Goal: Transaction & Acquisition: Purchase product/service

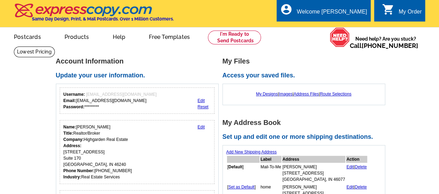
drag, startPoint x: 382, startPoint y: 0, endPoint x: 185, endPoint y: 70, distance: 208.3
click at [185, 70] on div "Account Information Update your user information. Username: monawolfehomes@gmai…" at bounding box center [139, 142] width 167 height 169
click at [28, 37] on link "Postcards" at bounding box center [27, 36] width 49 height 16
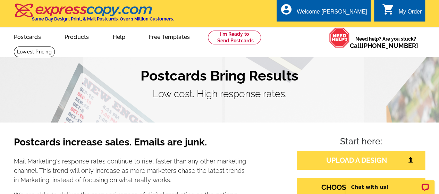
click at [346, 163] on link "UPLOAD A DESIGN" at bounding box center [361, 160] width 128 height 19
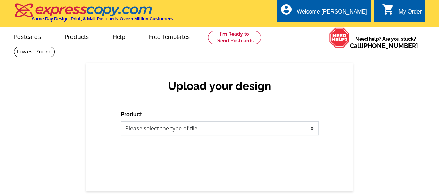
click at [244, 130] on select "Please select the type of file... Postcards Business Cards Letters and flyers G…" at bounding box center [220, 128] width 198 height 14
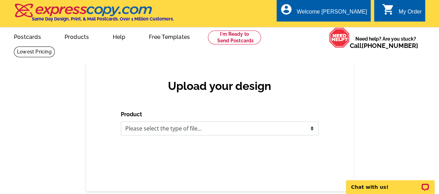
select select "1"
click at [121, 122] on select "Please select the type of file... Postcards Business Cards Letters and flyers G…" at bounding box center [220, 128] width 198 height 14
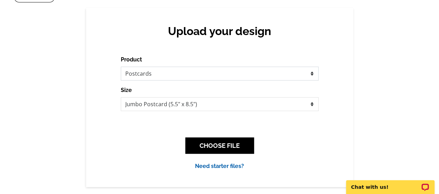
scroll to position [69, 0]
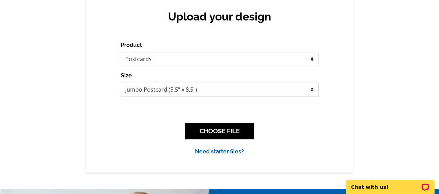
click at [294, 89] on select "Jumbo Postcard (5.5" x 8.5") Regular Postcard (4.25" x 5.6") Panoramic Postcard…" at bounding box center [220, 90] width 198 height 14
click at [375, 95] on div "Upload your design Product Please select the type of file... Postcards Business…" at bounding box center [219, 82] width 439 height 179
click at [312, 90] on select "Jumbo Postcard (5.5" x 8.5") Regular Postcard (4.25" x 5.6") Panoramic Postcard…" at bounding box center [220, 90] width 198 height 14
select select "1"
click at [121, 83] on select "Jumbo Postcard (5.5" x 8.5") Regular Postcard (4.25" x 5.6") Panoramic Postcard…" at bounding box center [220, 90] width 198 height 14
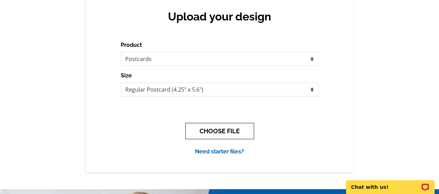
click at [216, 128] on button "CHOOSE FILE" at bounding box center [219, 131] width 69 height 16
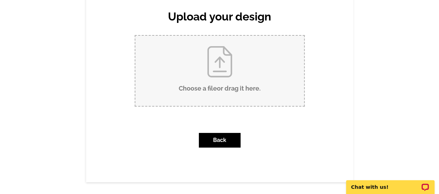
click at [205, 77] on input "Choose a file or drag it here ." at bounding box center [219, 71] width 169 height 70
type input "C:\fakepath\Fall 2025- We’ll bring your Sparkle Back! (5.5 x 4.25 in).pdf"
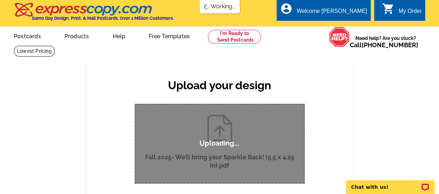
scroll to position [0, 0]
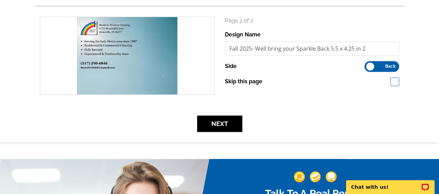
scroll to position [208, 0]
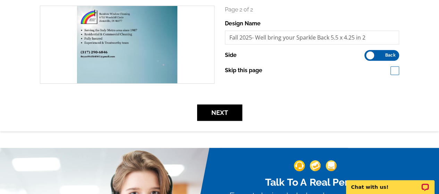
click at [221, 96] on form "search Page 1 of 2 Design Name Fall 2025- Well bring your Sparkle Back 5.5 x 4.…" at bounding box center [220, 13] width 370 height 214
click at [222, 111] on button "Next" at bounding box center [219, 112] width 45 height 16
click at [218, 114] on button "Next" at bounding box center [219, 112] width 45 height 16
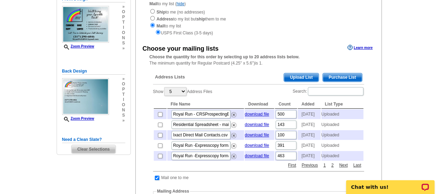
scroll to position [104, 0]
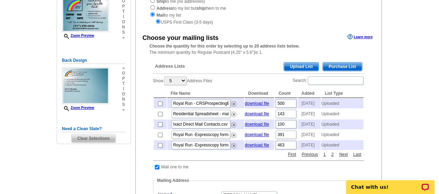
click at [300, 67] on span "Upload List" at bounding box center [301, 66] width 34 height 8
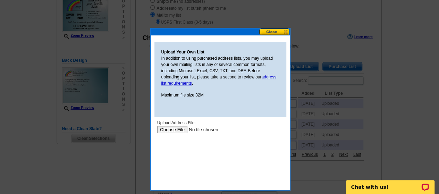
scroll to position [0, 0]
click at [173, 131] on input "file" at bounding box center [201, 129] width 88 height 7
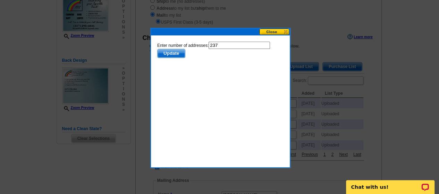
click at [173, 52] on span "Update" at bounding box center [170, 53] width 27 height 8
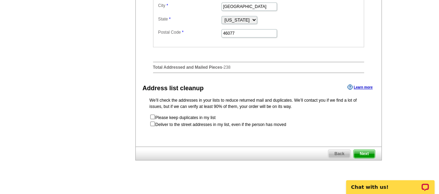
scroll to position [382, 0]
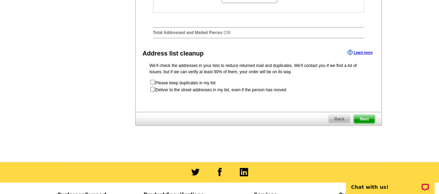
click at [152, 91] on input "checkbox" at bounding box center [152, 89] width 5 height 5
checkbox input "true"
radio input "true"
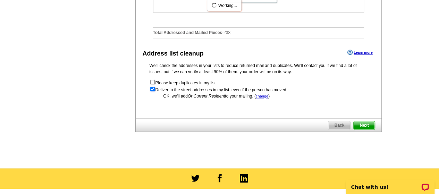
scroll to position [0, 0]
click at [364, 129] on span "Next" at bounding box center [364, 125] width 21 height 8
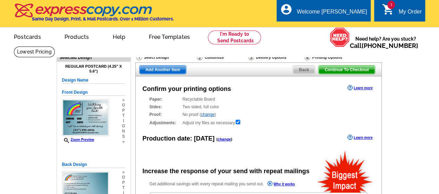
radio input "false"
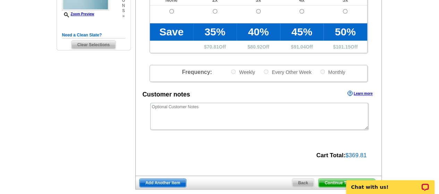
scroll to position [208, 0]
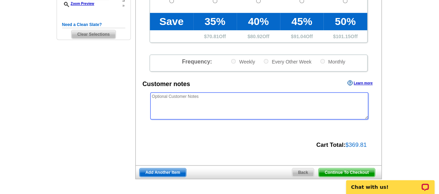
click at [293, 102] on textarea at bounding box center [259, 105] width 218 height 27
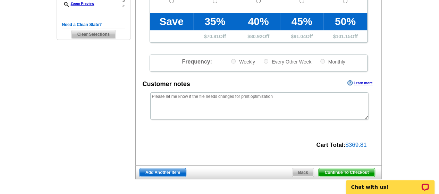
click at [257, 124] on div "Confirm your printing options Learn more Paper: Recyclable Board Select a diffe…" at bounding box center [258, 16] width 246 height 297
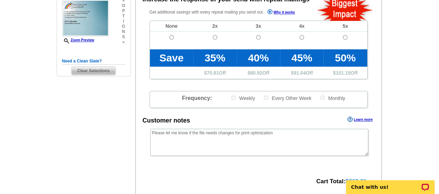
scroll to position [173, 0]
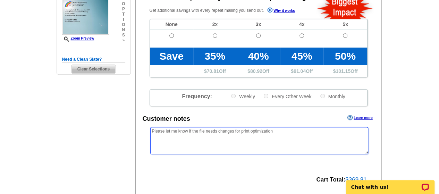
click at [288, 129] on textarea "Please let me know if the file needs changes for print optimization" at bounding box center [259, 140] width 218 height 27
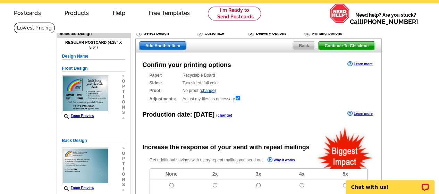
scroll to position [35, 0]
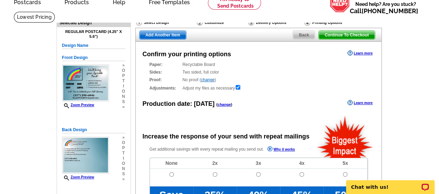
type textarea "Please let me know if the file needs changes for print optimization."
click at [209, 81] on link "change" at bounding box center [208, 79] width 14 height 5
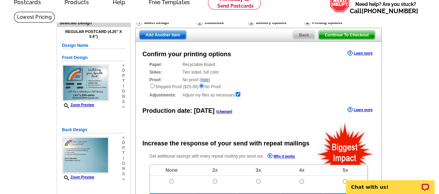
click at [205, 79] on link "hide" at bounding box center [205, 79] width 8 height 5
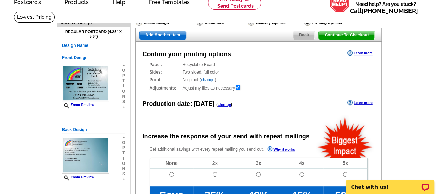
click at [204, 80] on link "change" at bounding box center [208, 79] width 14 height 5
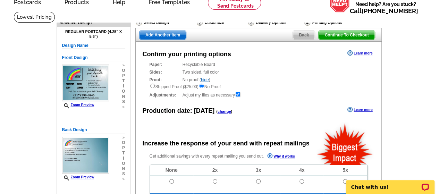
click at [204, 80] on link "hide" at bounding box center [205, 79] width 8 height 5
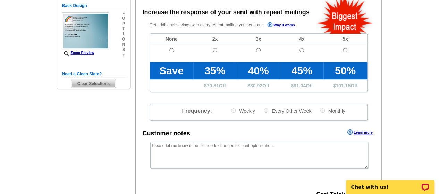
scroll to position [173, 0]
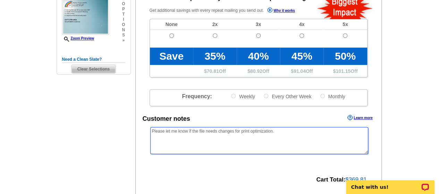
drag, startPoint x: 276, startPoint y: 132, endPoint x: 143, endPoint y: 131, distance: 133.2
click at [143, 131] on div "Please let me know if the file needs changes for print optimization." at bounding box center [259, 140] width 246 height 28
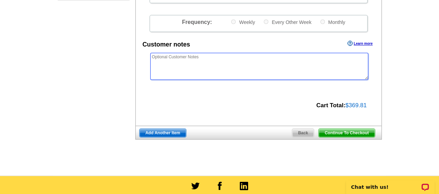
scroll to position [278, 0]
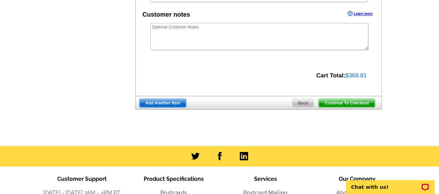
click at [344, 102] on span "Continue To Checkout" at bounding box center [347, 103] width 56 height 8
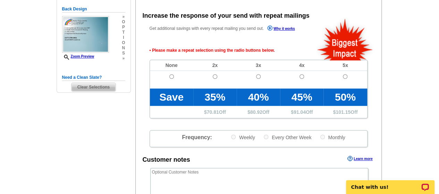
scroll to position [155, 0]
click at [172, 78] on input "radio" at bounding box center [171, 76] width 5 height 5
radio input "true"
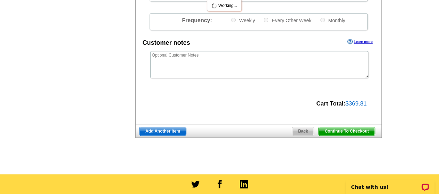
scroll to position [294, 0]
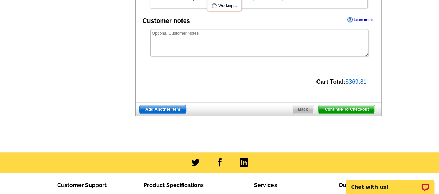
click at [350, 111] on span "Continue To Checkout" at bounding box center [347, 109] width 56 height 8
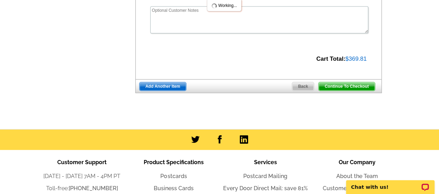
scroll to position [271, 0]
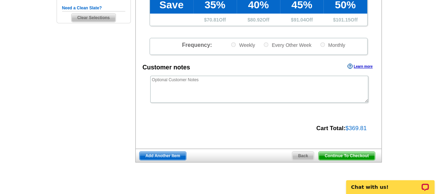
scroll to position [237, 0]
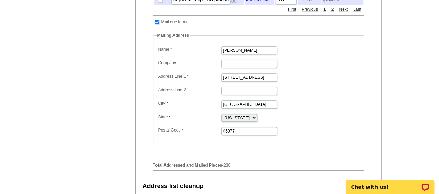
scroll to position [243, 0]
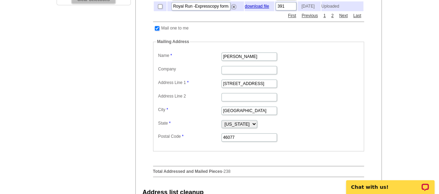
click at [157, 31] on input "checkbox" at bounding box center [157, 28] width 5 height 5
checkbox input "false"
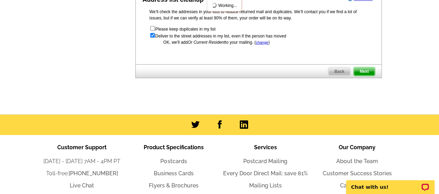
scroll to position [312, 0]
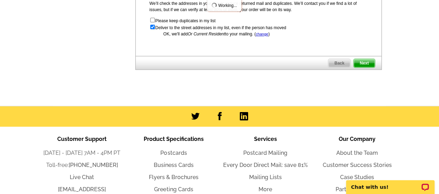
click at [361, 67] on span "Next" at bounding box center [364, 63] width 21 height 8
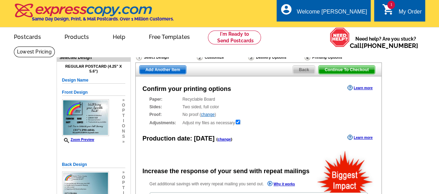
radio input "false"
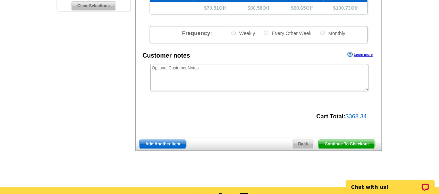
scroll to position [243, 0]
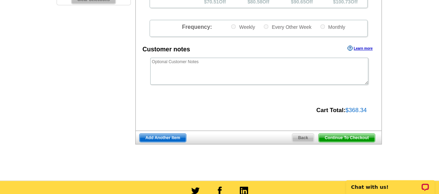
click at [344, 139] on span "Continue To Checkout" at bounding box center [347, 138] width 56 height 8
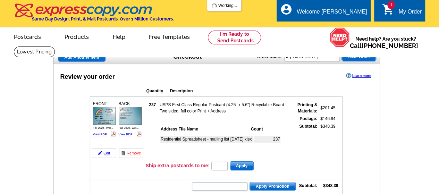
click at [214, 152] on div "Residential Spreadsheet - mailing list [DATE].xlsx 237" at bounding box center [225, 145] width 130 height 25
click at [209, 152] on div "Residential Spreadsheet - mailing list [DATE].xlsx 237" at bounding box center [225, 145] width 130 height 25
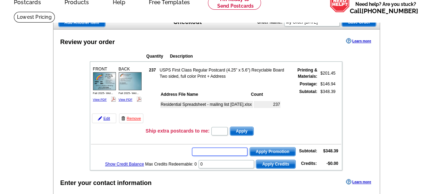
click at [206, 152] on input "text" at bounding box center [220, 151] width 56 height 8
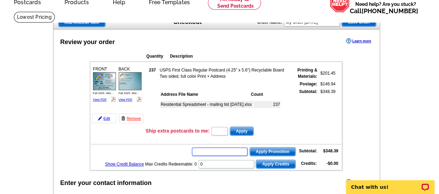
scroll to position [0, 0]
paste input "[PHONE_NUMBER]"
type input "[PHONE_NUMBER]"
drag, startPoint x: 226, startPoint y: 150, endPoint x: 162, endPoint y: 152, distance: 64.2
click at [185, 152] on td "[PHONE_NUMBER] Apply Promotion Subtotal: $348.39" at bounding box center [216, 151] width 250 height 12
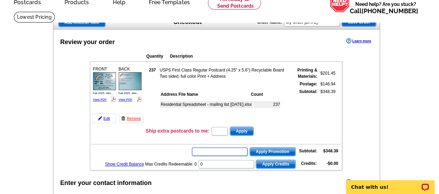
paste input "CC2330"
type input "CC2330"
click at [269, 151] on span "Apply Promotion" at bounding box center [272, 151] width 45 height 8
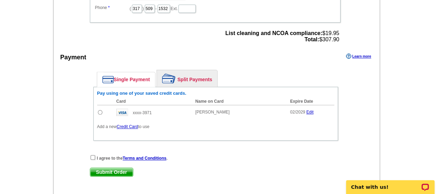
scroll to position [312, 0]
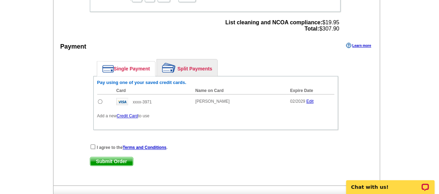
click at [101, 100] on input "radio" at bounding box center [100, 101] width 5 height 5
radio input "true"
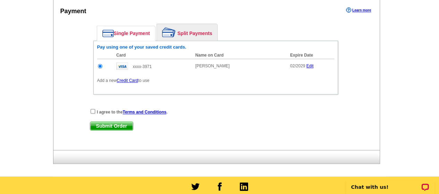
scroll to position [382, 0]
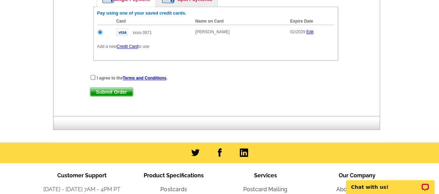
click at [92, 76] on input "checkbox" at bounding box center [93, 77] width 5 height 5
checkbox input "true"
click at [117, 91] on span "Submit Order" at bounding box center [111, 92] width 43 height 8
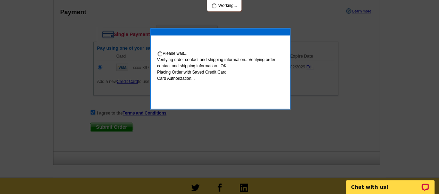
scroll to position [417, 0]
